Goal: Task Accomplishment & Management: Manage account settings

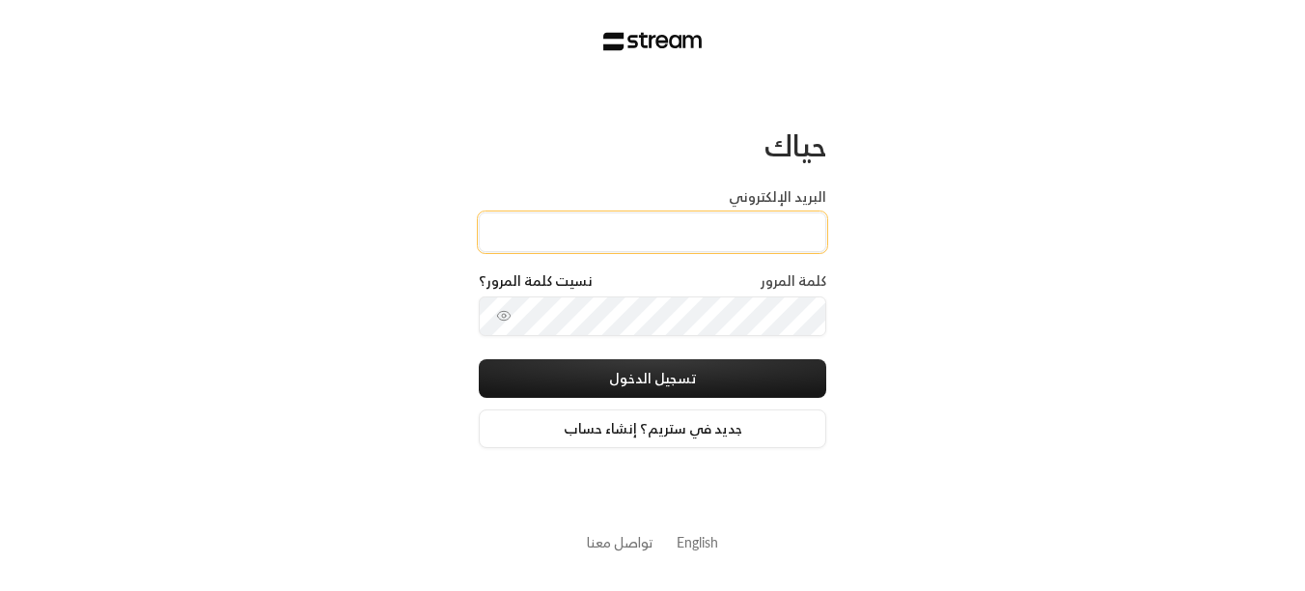
click at [601, 222] on input "البريد الإلكتروني" at bounding box center [653, 232] width 348 height 40
type input "[DOMAIN_NAME][EMAIL_ADDRESS][DOMAIN_NAME]"
click at [711, 229] on input "golden.rest@outlook.com" at bounding box center [653, 232] width 348 height 40
drag, startPoint x: 631, startPoint y: 244, endPoint x: 977, endPoint y: 241, distance: 345.6
click at [976, 241] on div "حياك البريد الإلكتروني golden.rest@outlook.com كلمة المرور نسيت كلمة المرور؟ تس…" at bounding box center [652, 295] width 1305 height 591
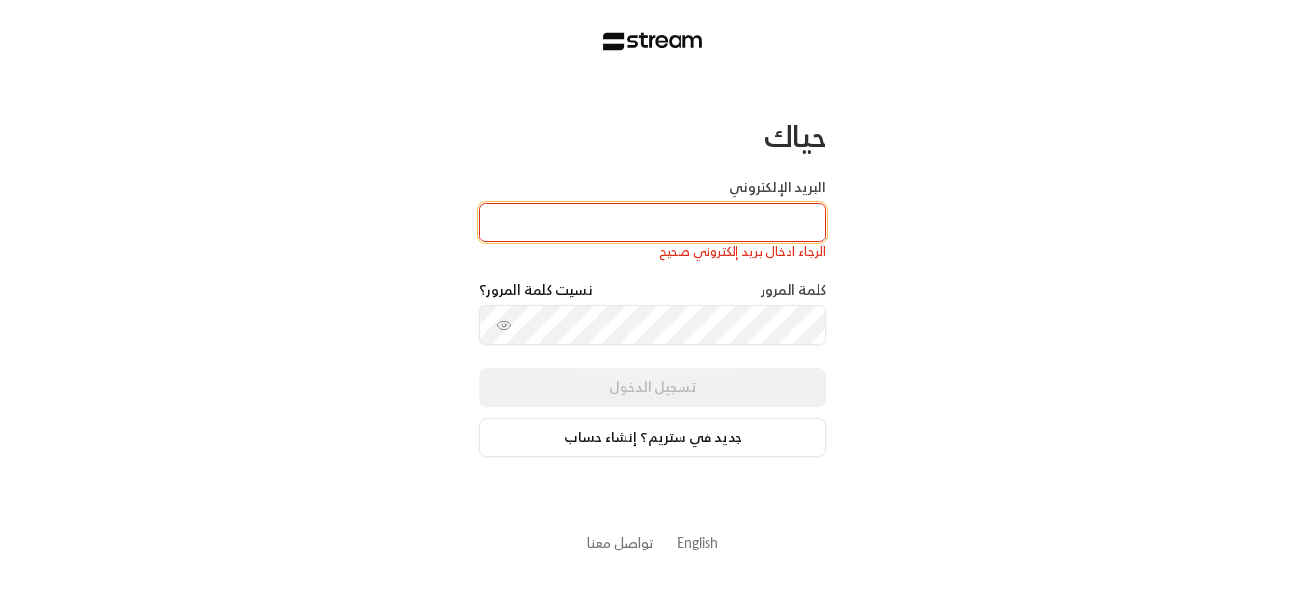
type input "ش"
type input "accounts_ksa@arabianchild.org"
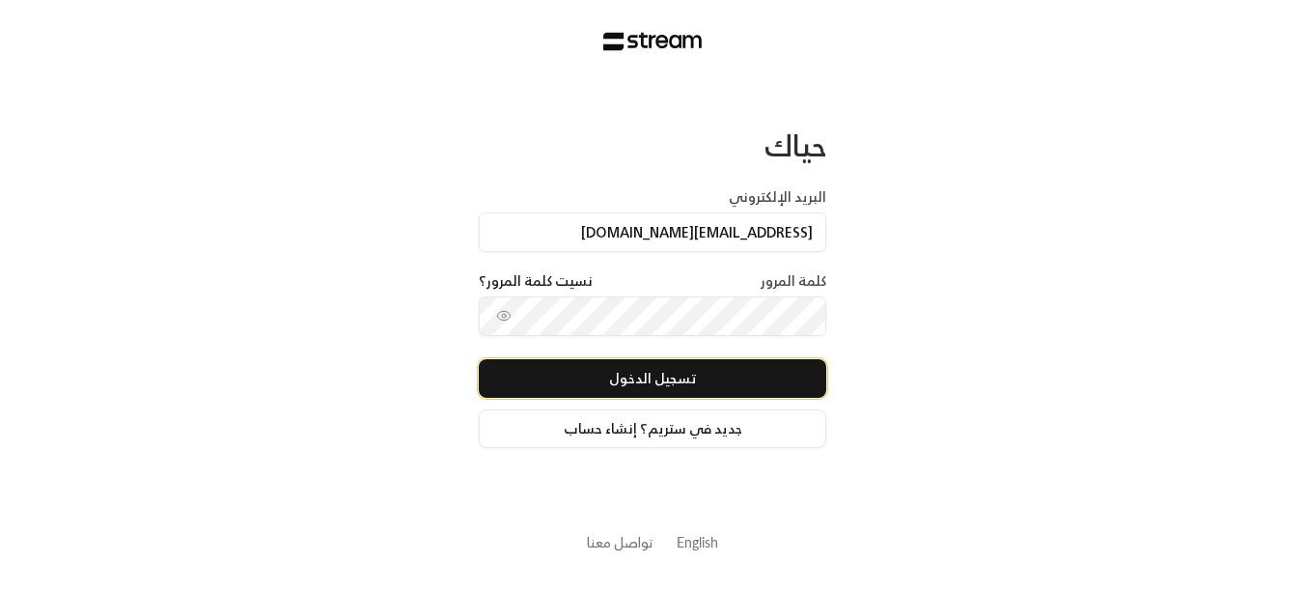
click at [611, 380] on button "تسجيل الدخول" at bounding box center [653, 378] width 348 height 39
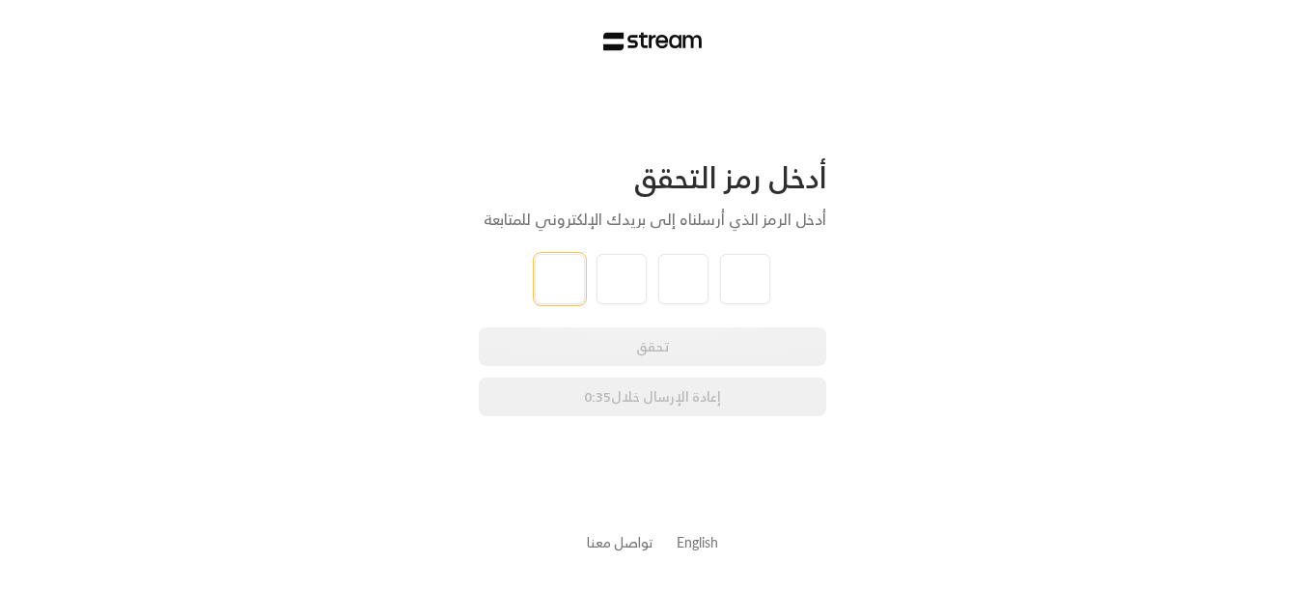
type input "2"
type input "0"
type input "1"
type input "2"
